Goal: Information Seeking & Learning: Learn about a topic

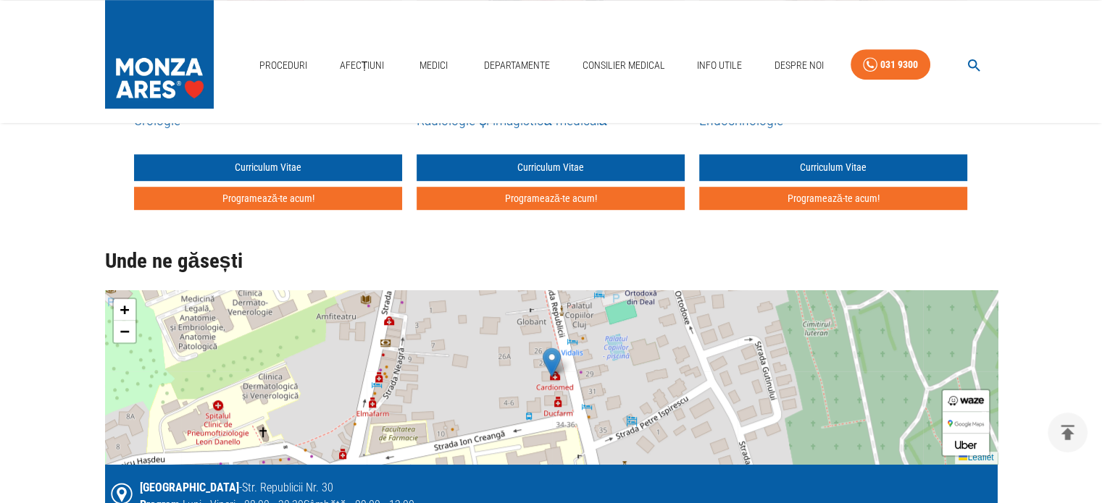
scroll to position [942, 0]
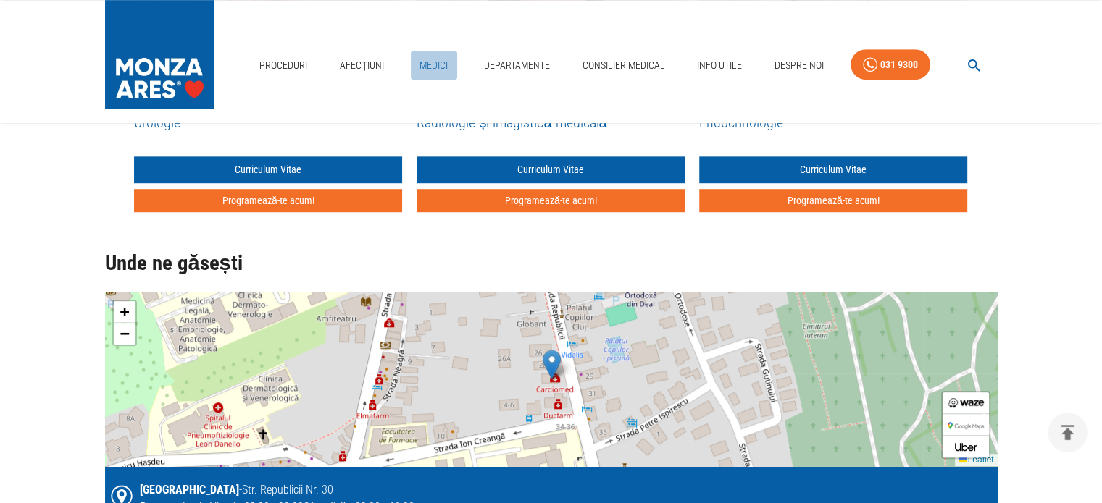
click at [427, 64] on link "Medici" at bounding box center [434, 66] width 46 height 30
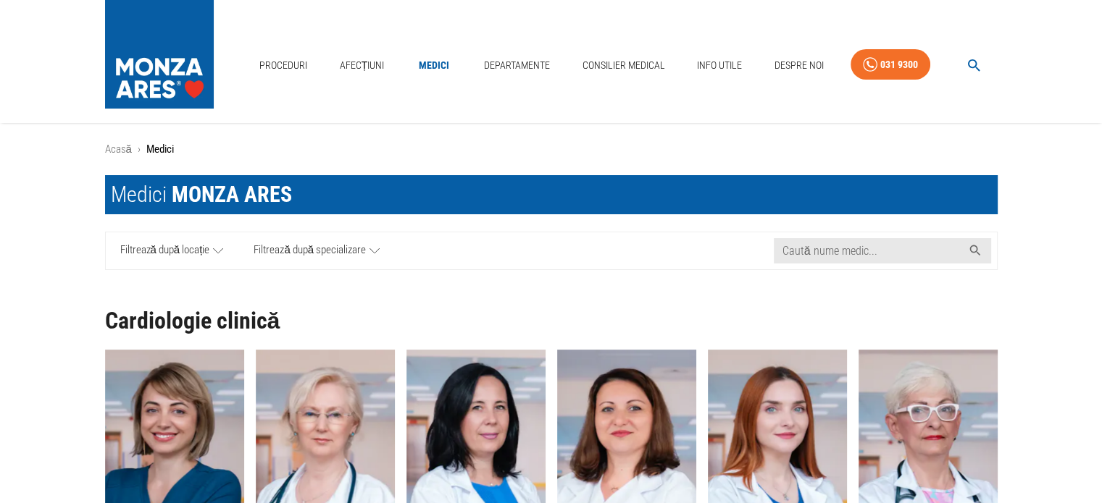
scroll to position [72, 0]
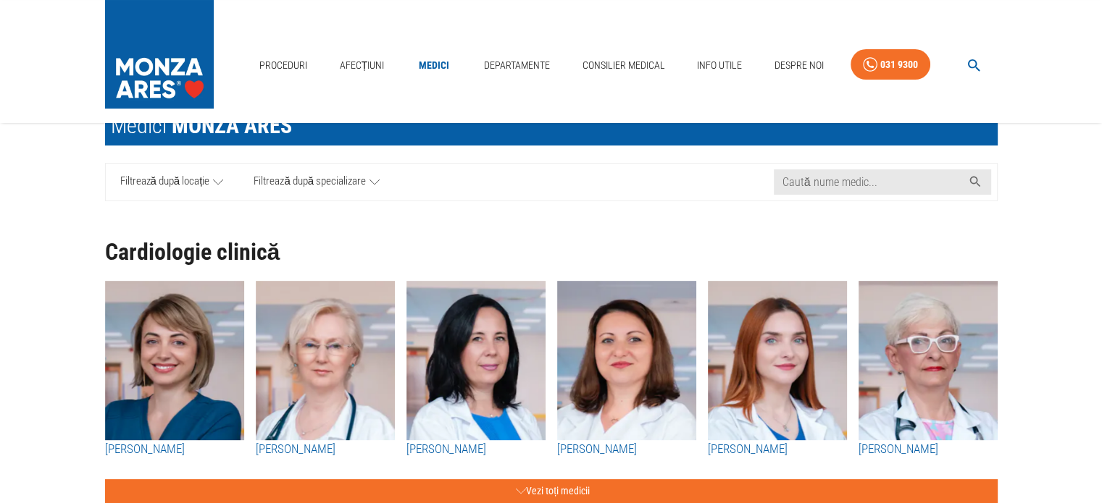
click at [221, 180] on icon at bounding box center [218, 182] width 10 height 18
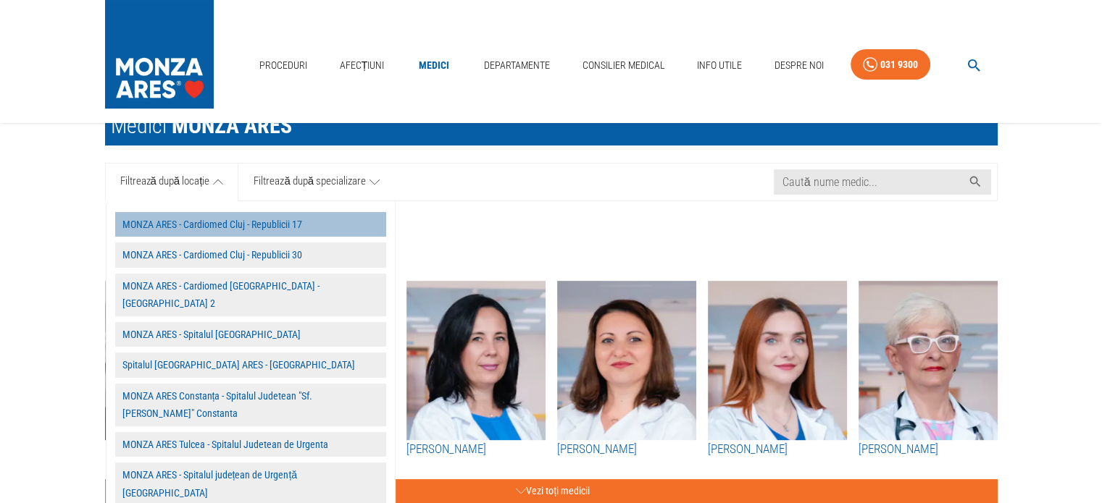
click at [223, 227] on button "MONZA ARES - Cardiomed Cluj - Republicii 17" at bounding box center [250, 224] width 271 height 25
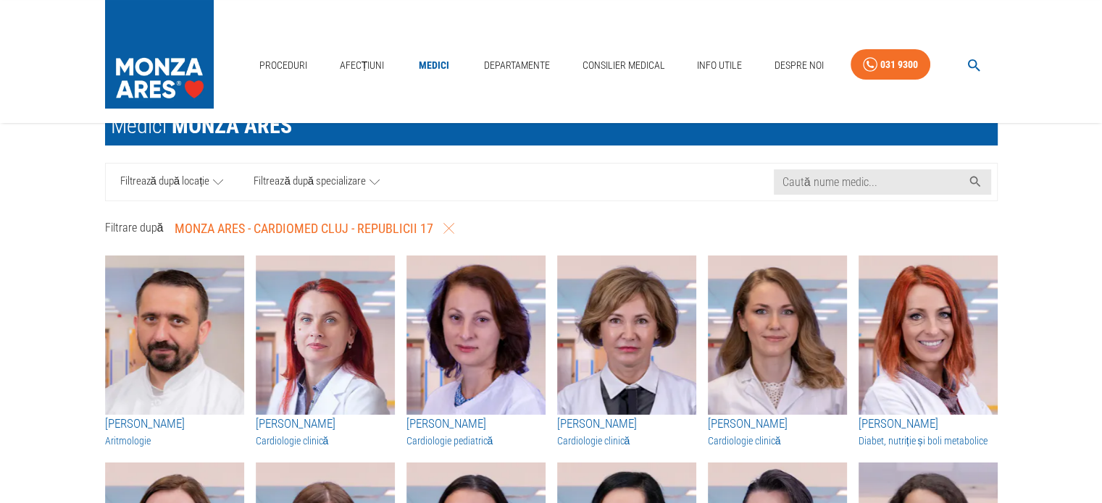
click at [319, 318] on img "button" at bounding box center [325, 335] width 139 height 159
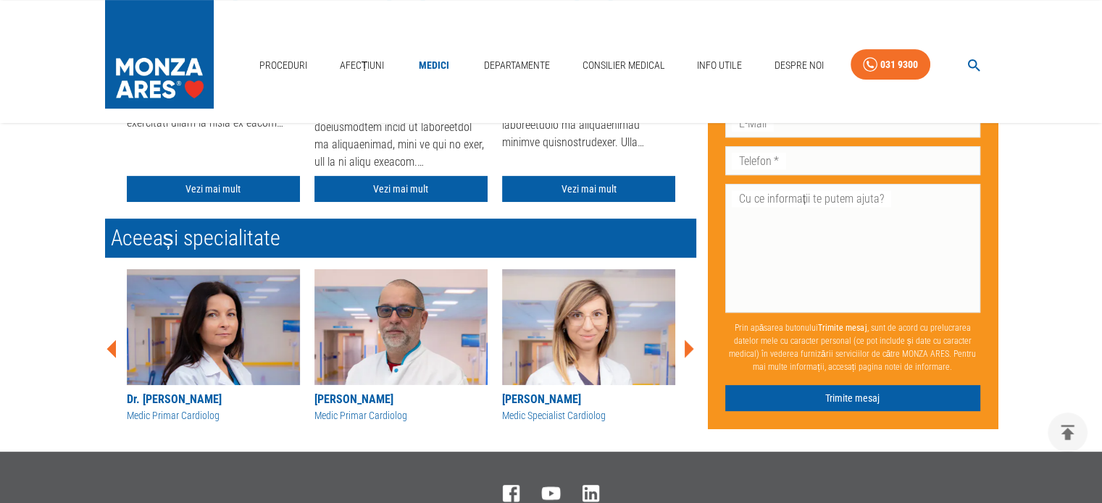
scroll to position [507, 0]
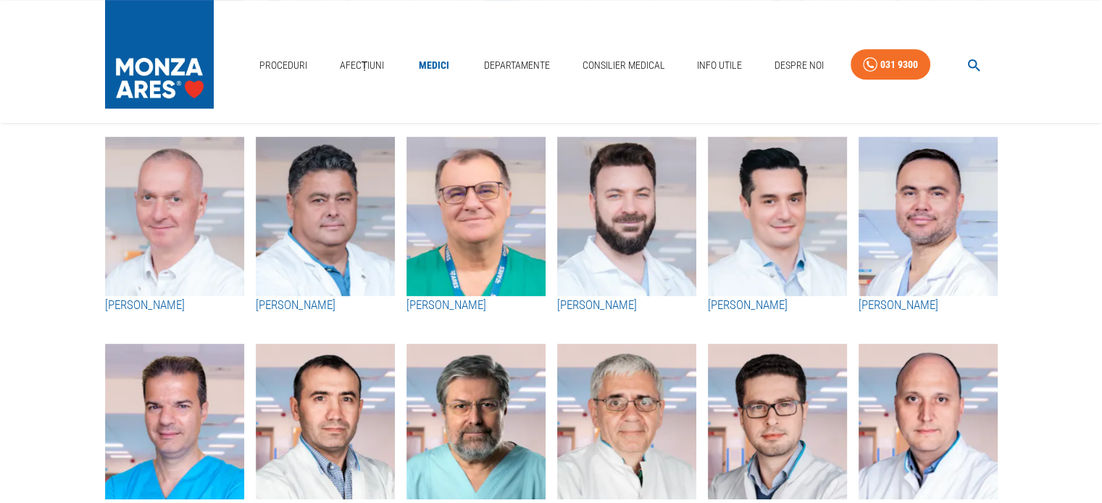
scroll to position [72, 0]
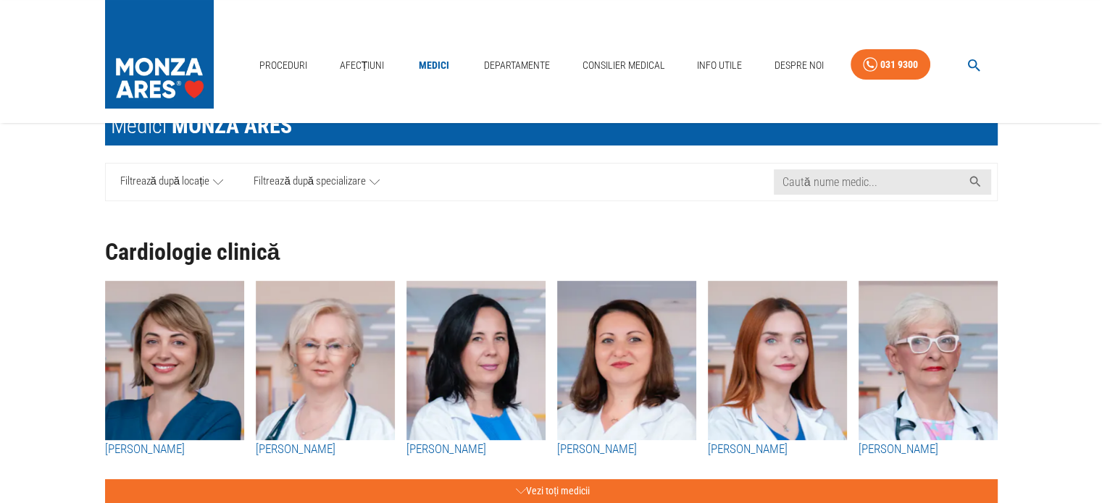
click at [215, 180] on icon at bounding box center [218, 182] width 10 height 18
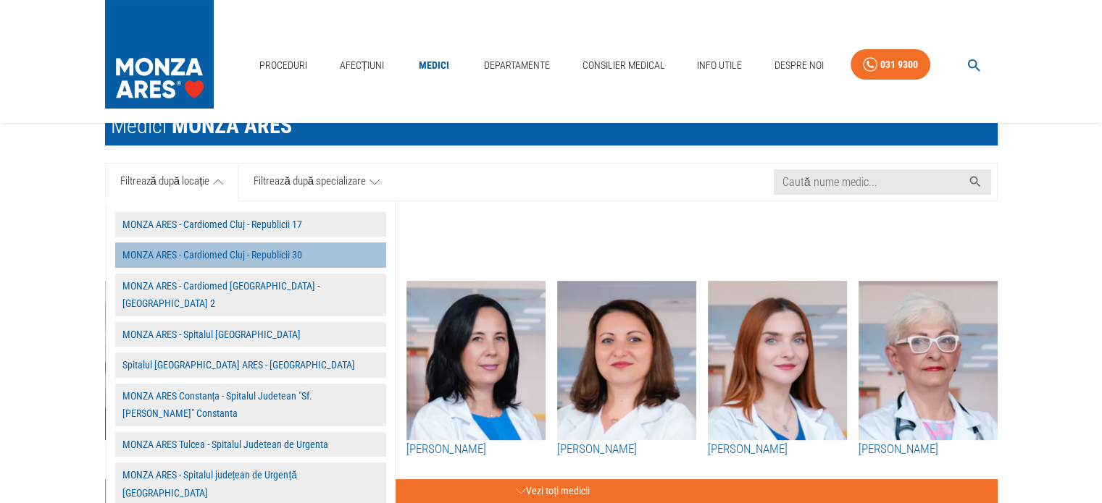
drag, startPoint x: 203, startPoint y: 253, endPoint x: 249, endPoint y: 250, distance: 46.5
click at [249, 250] on button "MONZA ARES - Cardiomed Cluj - Republicii 30" at bounding box center [250, 255] width 271 height 25
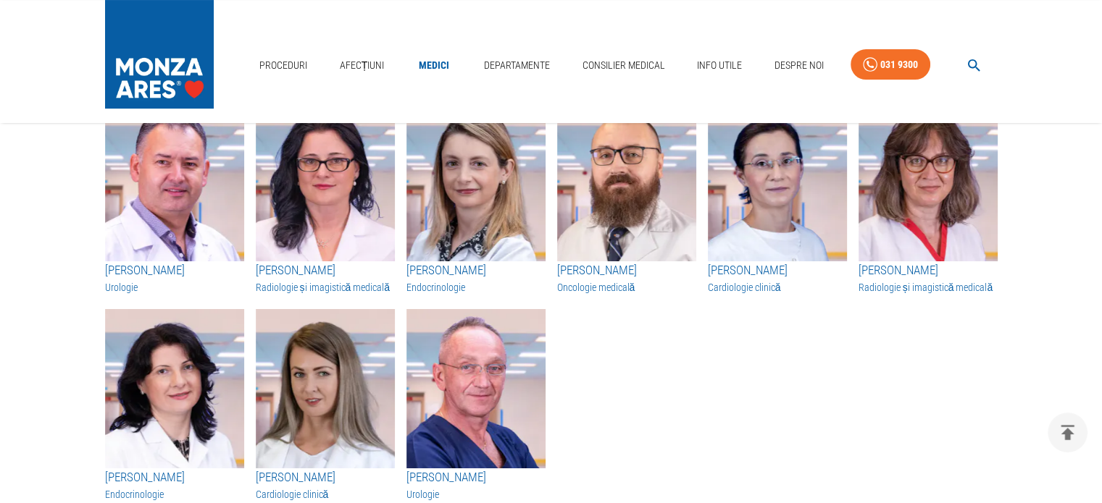
scroll to position [145, 0]
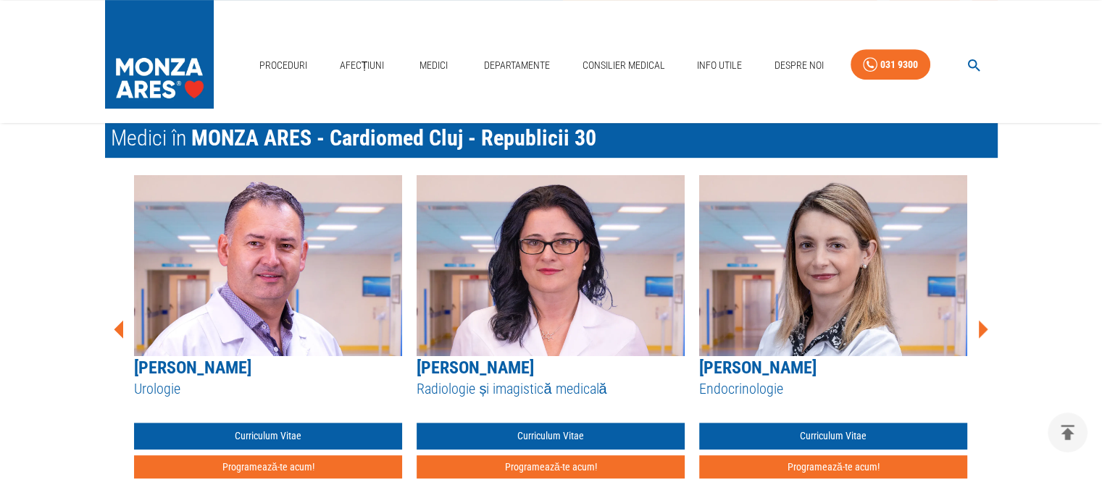
scroll to position [652, 0]
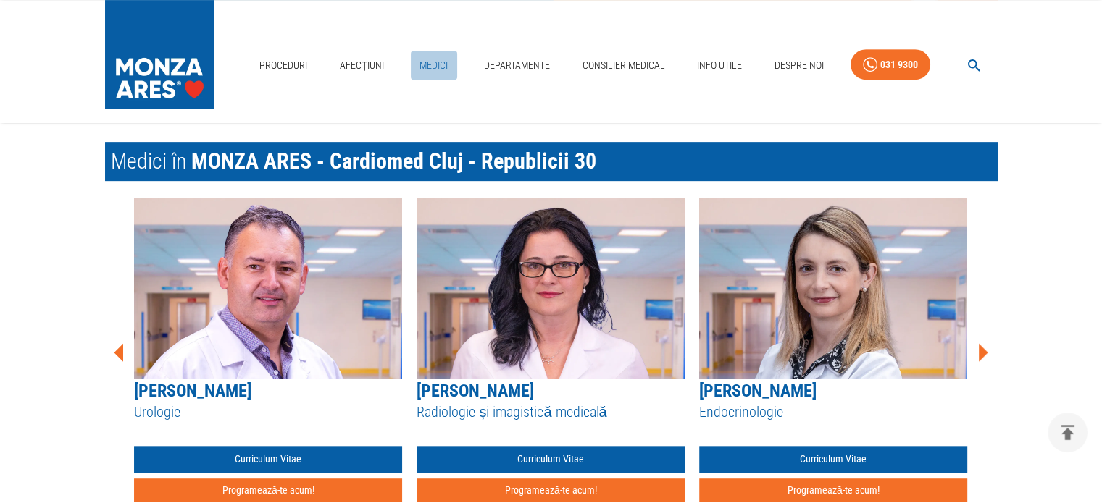
click at [432, 62] on link "Medici" at bounding box center [434, 66] width 46 height 30
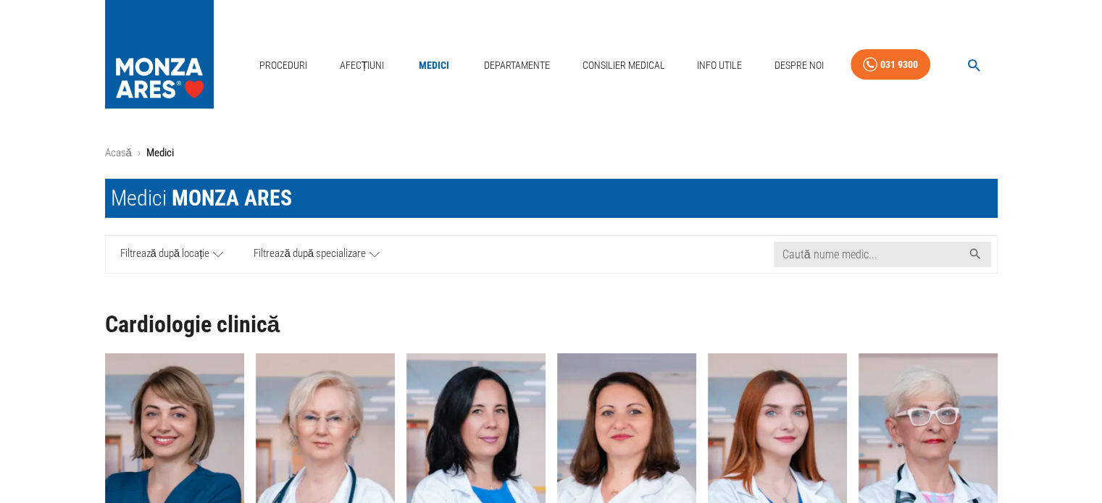
click at [217, 254] on icon at bounding box center [218, 255] width 10 height 18
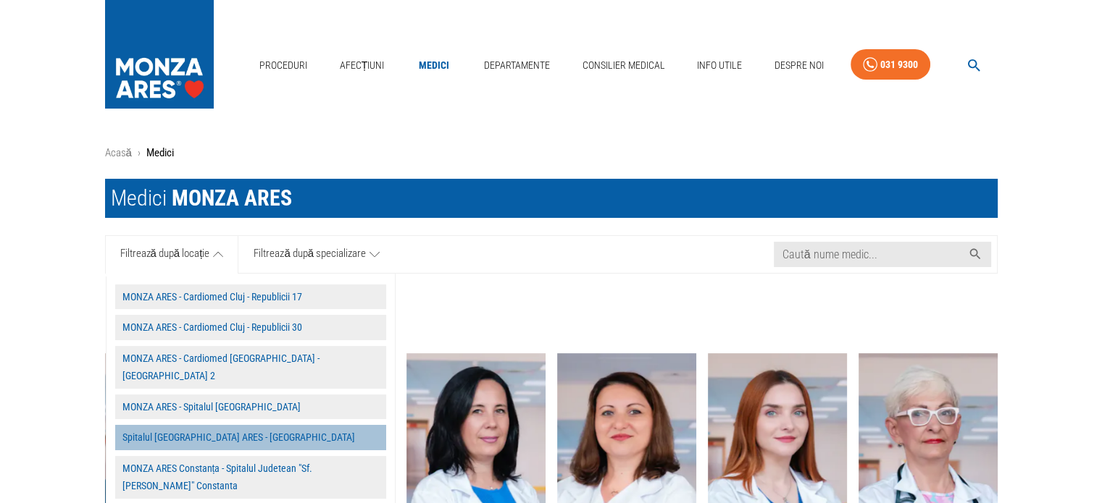
click at [194, 425] on button "Spitalul [GEOGRAPHIC_DATA] ARES - [GEOGRAPHIC_DATA]" at bounding box center [250, 437] width 271 height 25
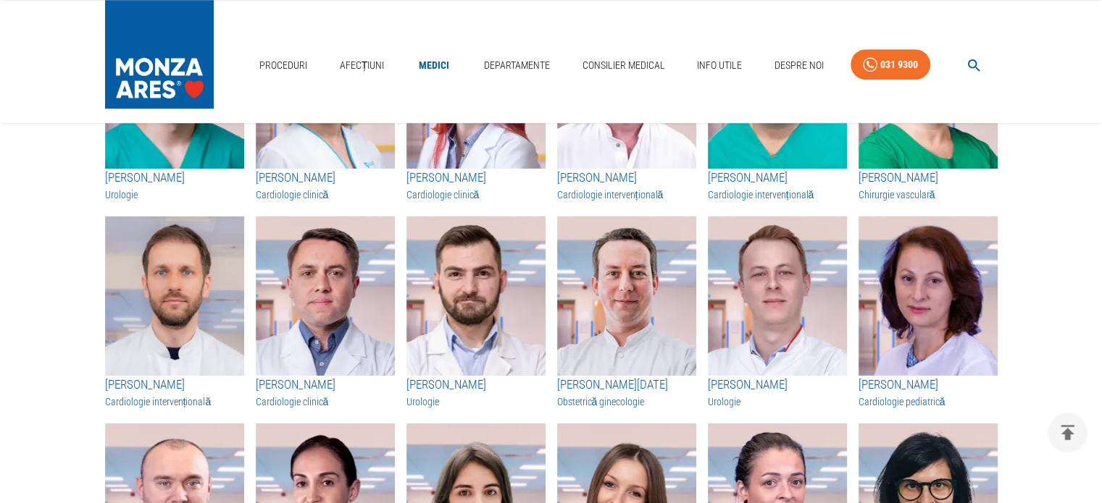
scroll to position [1159, 0]
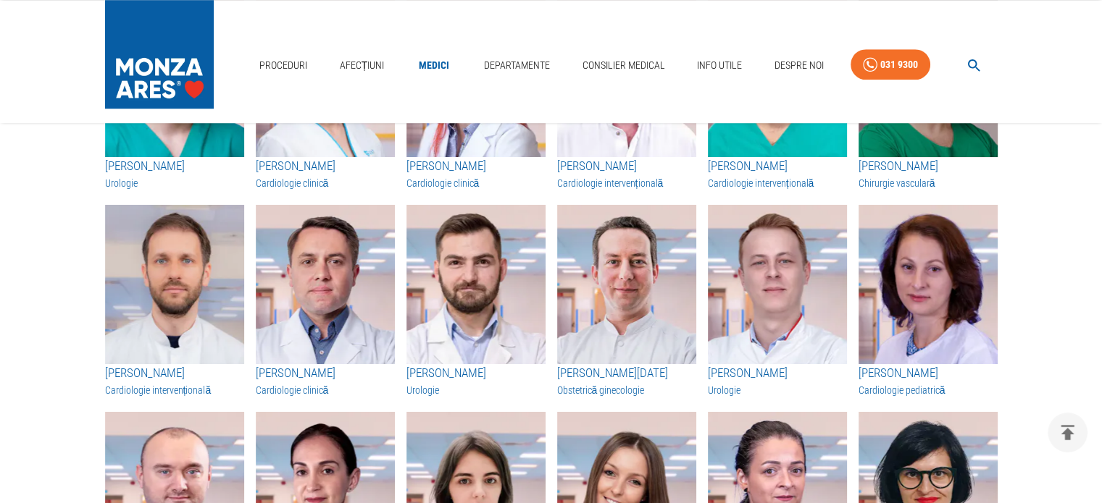
click at [913, 157] on img "button" at bounding box center [927, 77] width 139 height 159
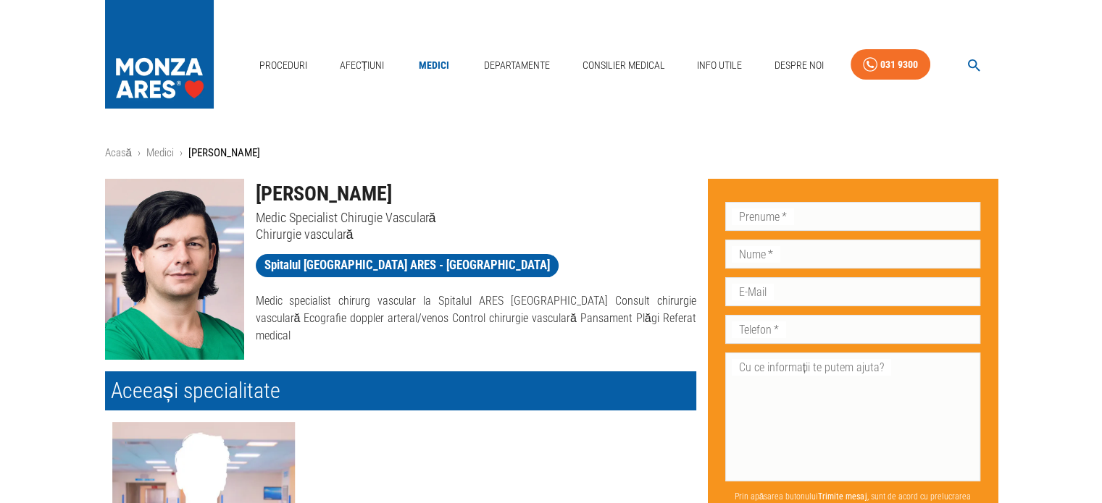
click at [913, 169] on div "Don’t fill this out if you're human: Prenume   * Prenume   * Nume   * Nume   * …" at bounding box center [846, 382] width 301 height 431
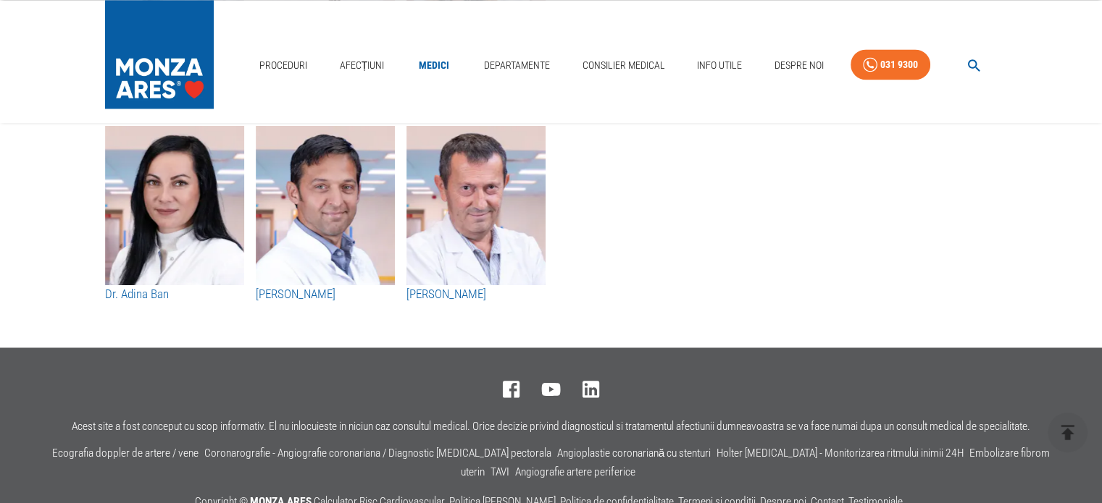
scroll to position [7729, 0]
